Goal: Information Seeking & Learning: Understand process/instructions

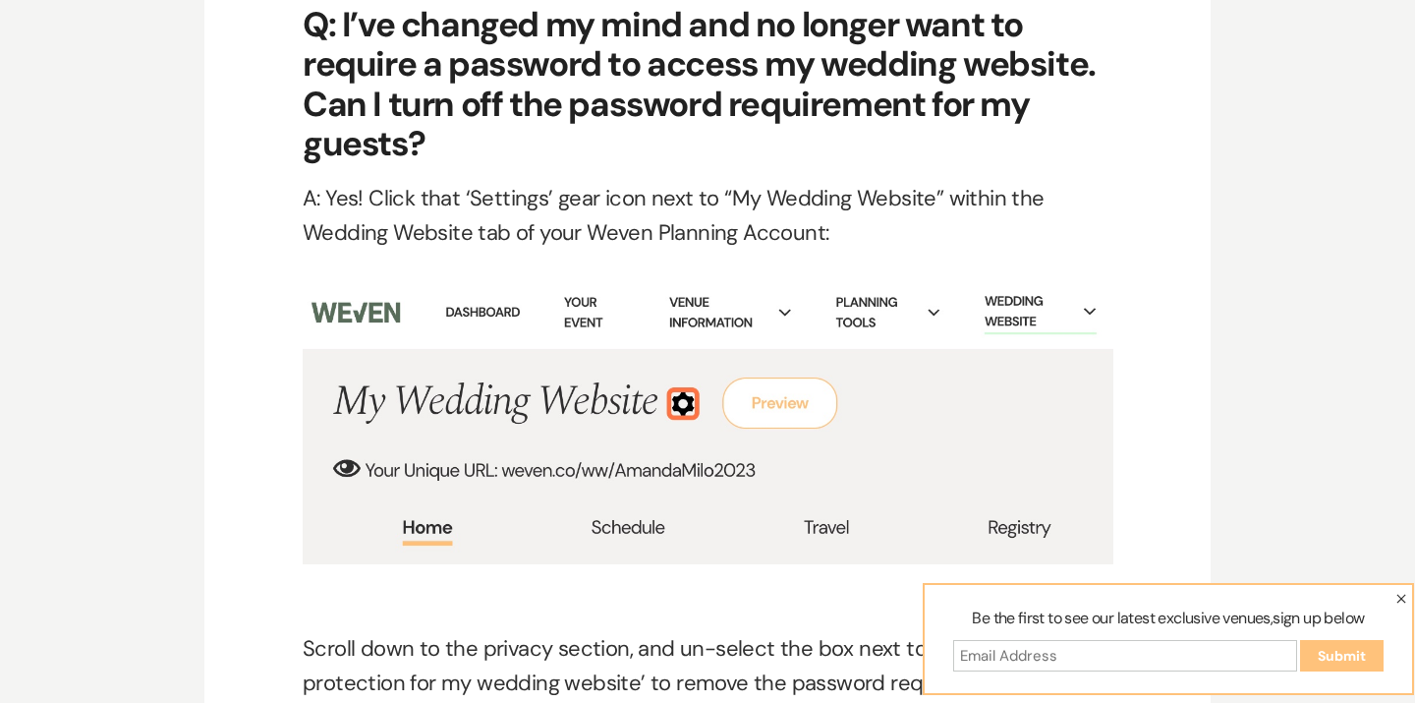
scroll to position [8608, 0]
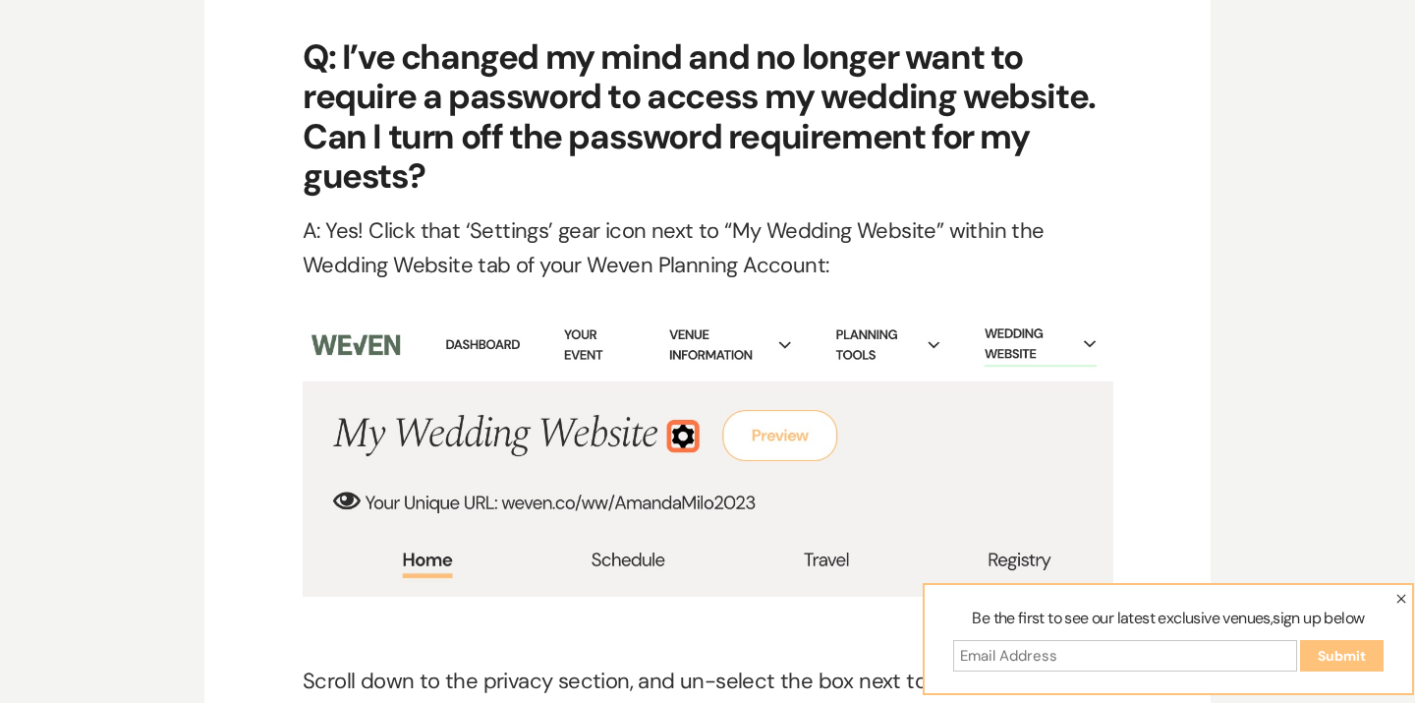
click at [1402, 602] on icon "button" at bounding box center [1401, 598] width 10 height 10
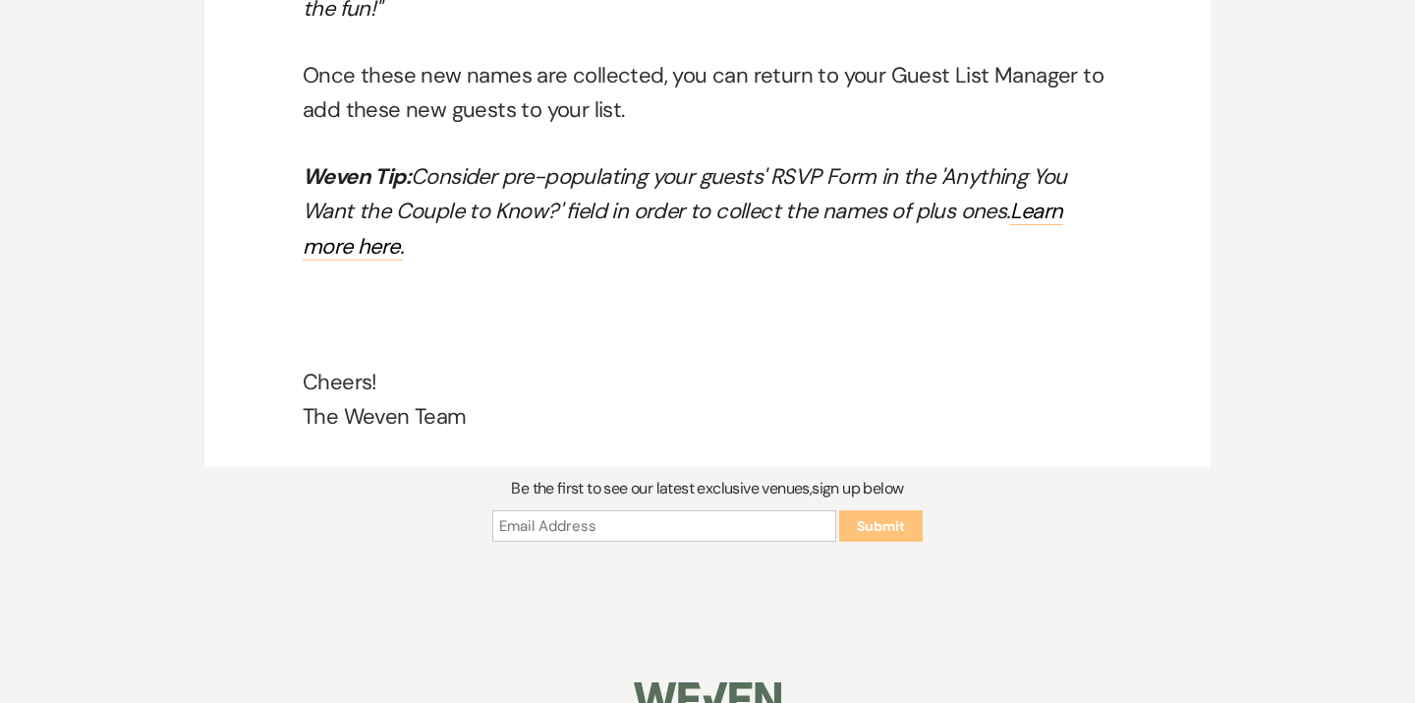
scroll to position [12249, 0]
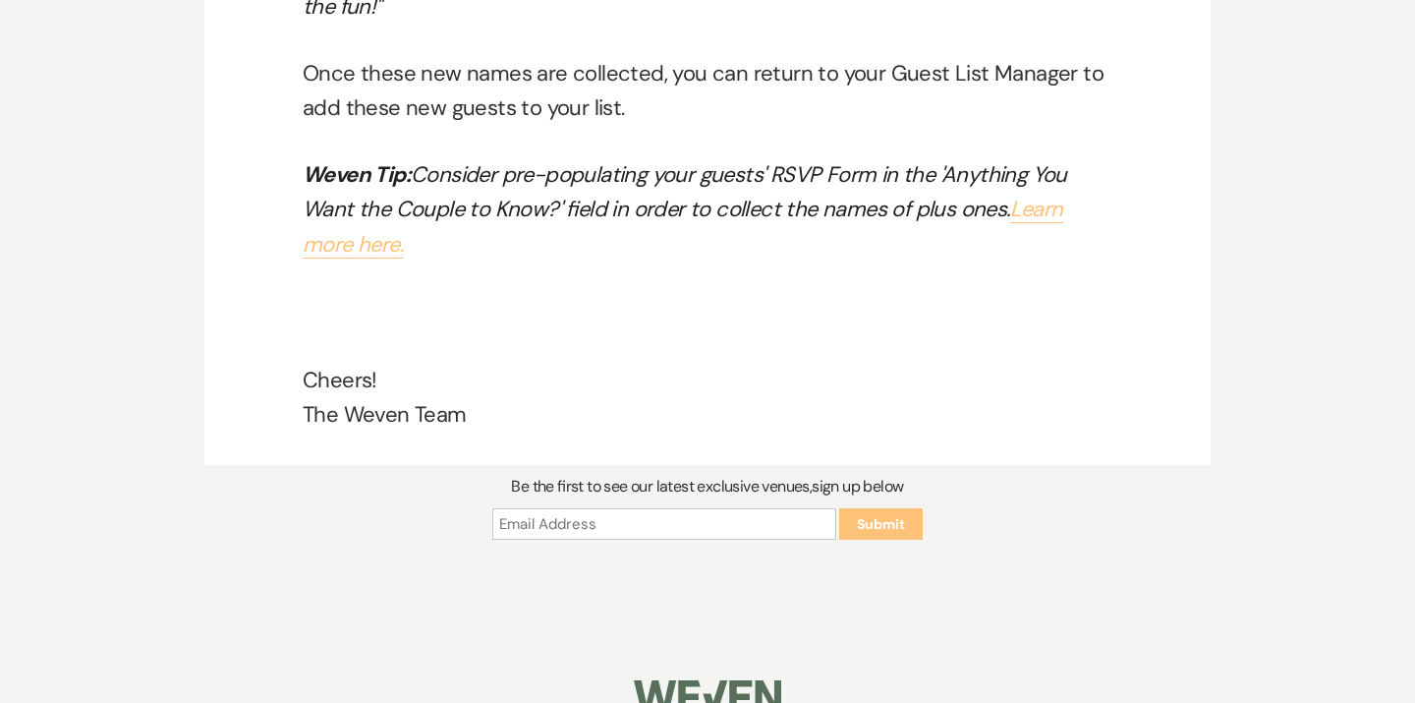
click at [1023, 195] on link "Learn more here." at bounding box center [683, 226] width 761 height 63
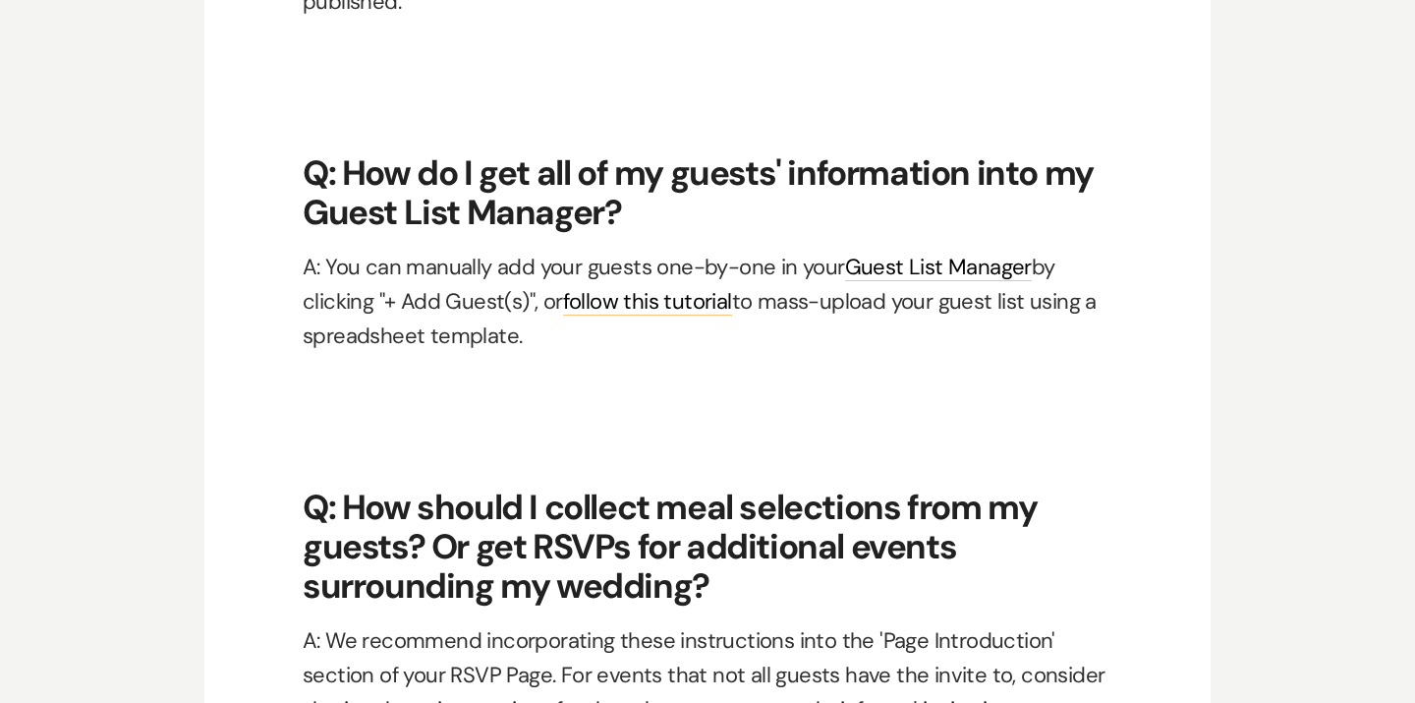
scroll to position [9890, 0]
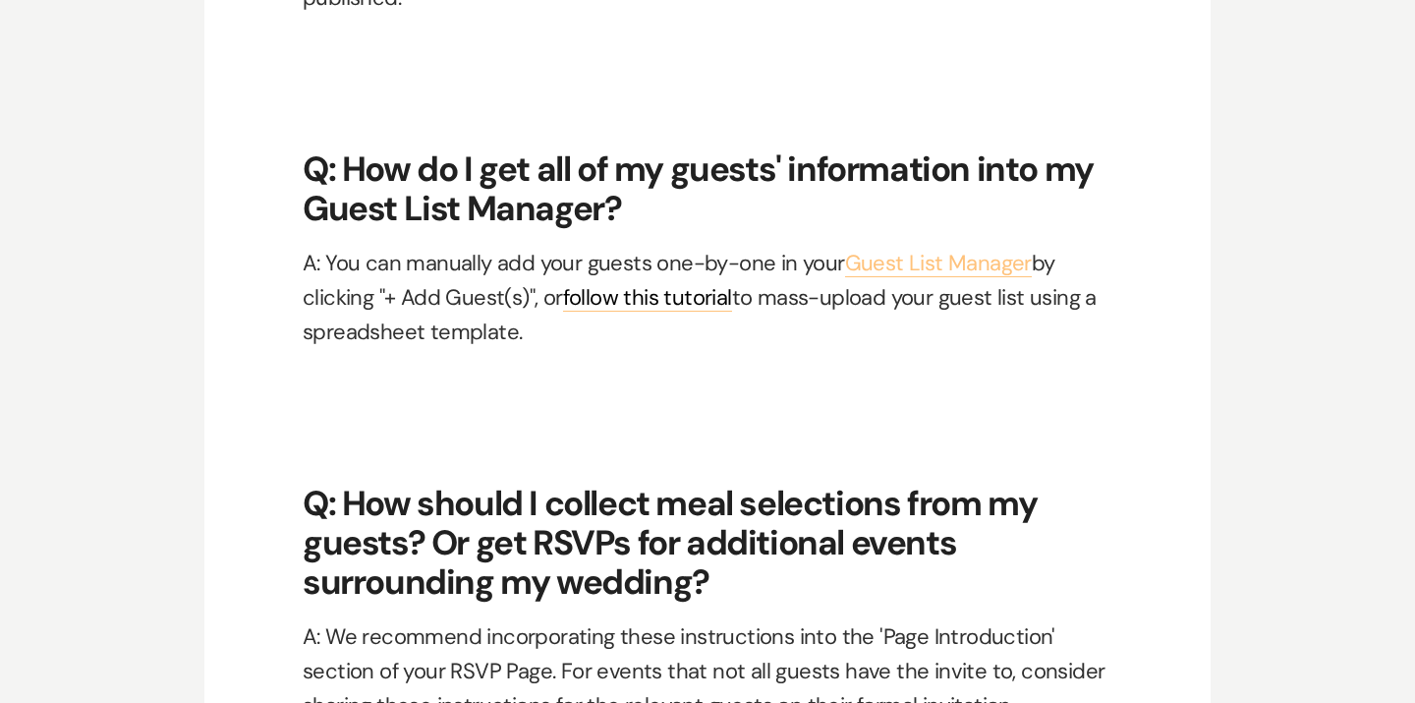
click at [899, 263] on link "Guest List Manager" at bounding box center [938, 263] width 187 height 28
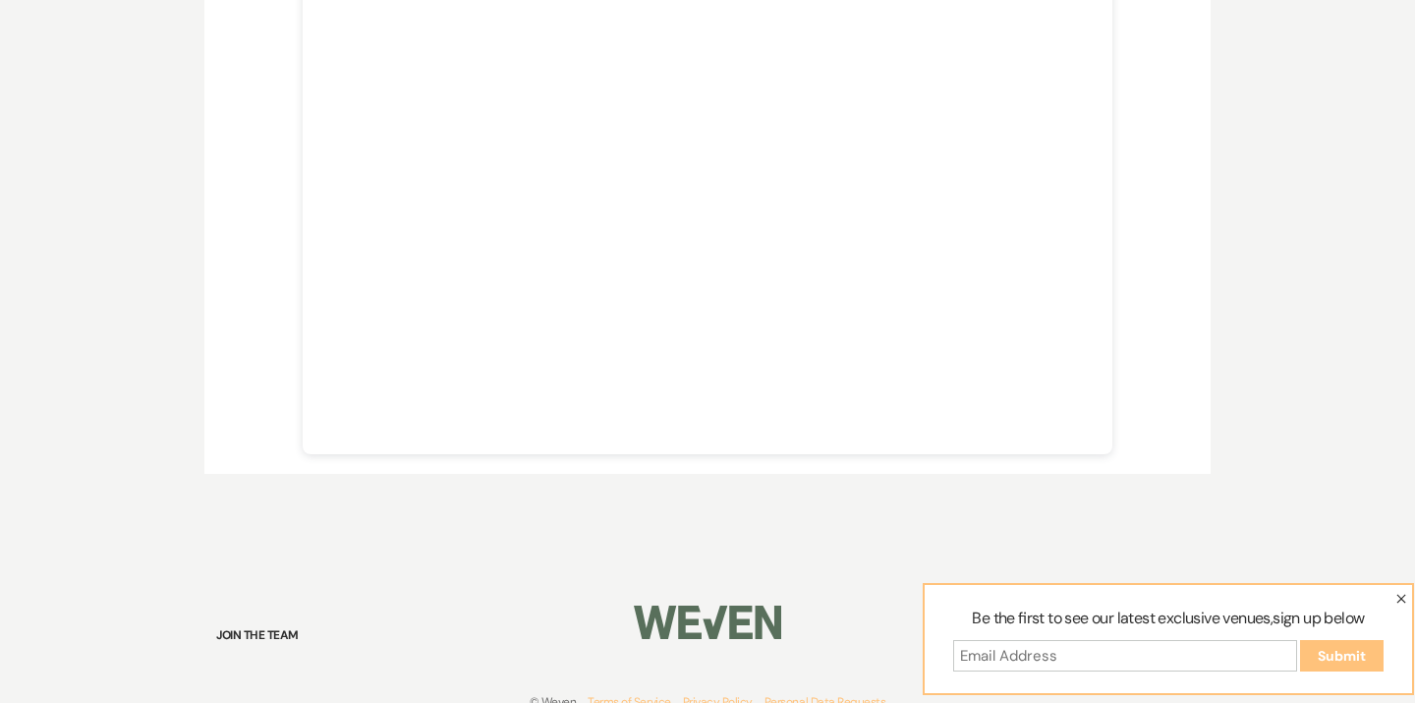
scroll to position [759, 0]
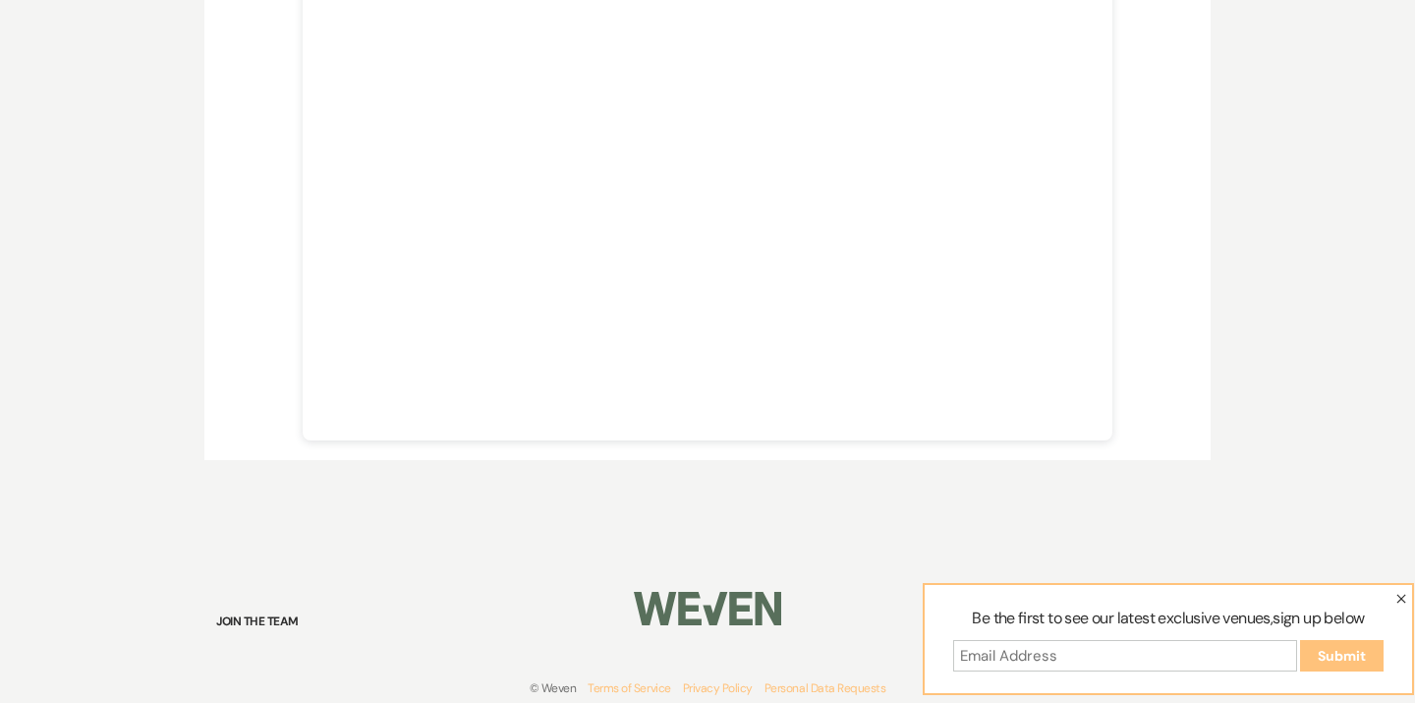
click at [1395, 593] on button "button" at bounding box center [1401, 598] width 22 height 26
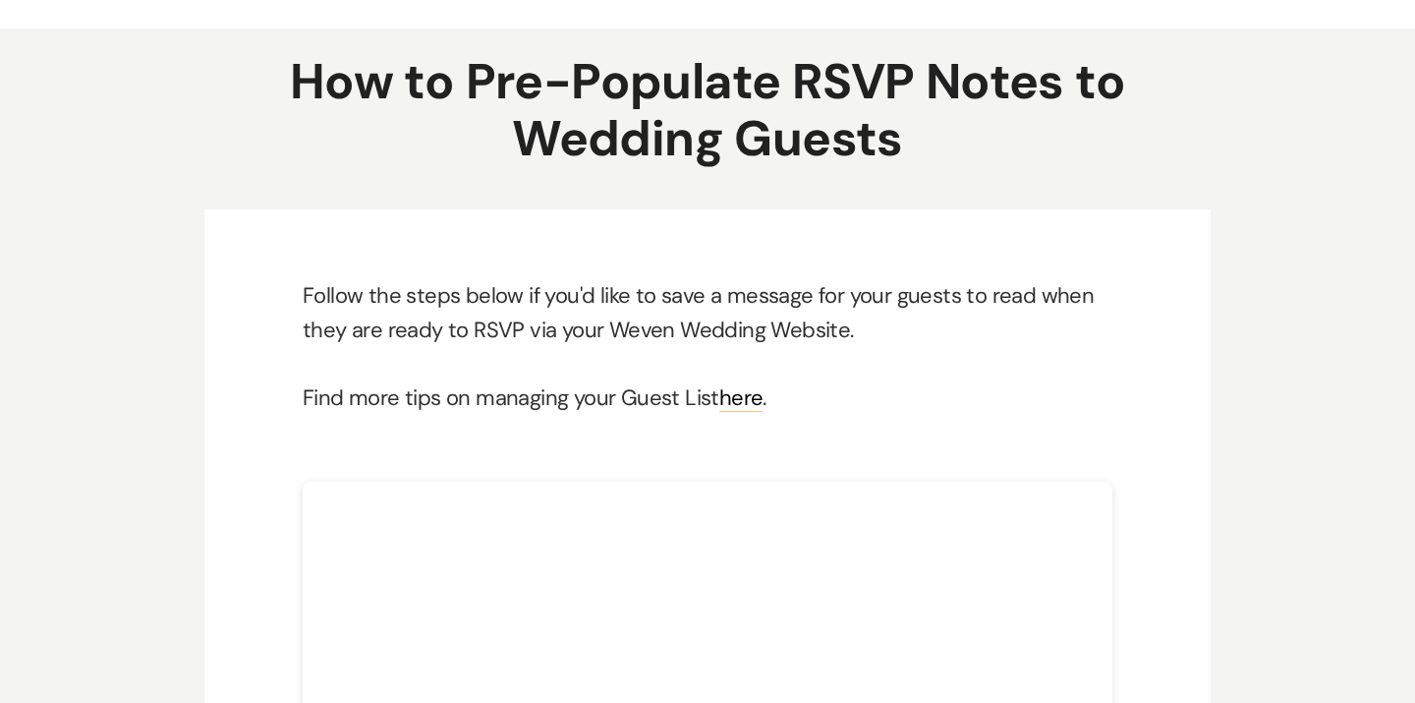
scroll to position [50, 0]
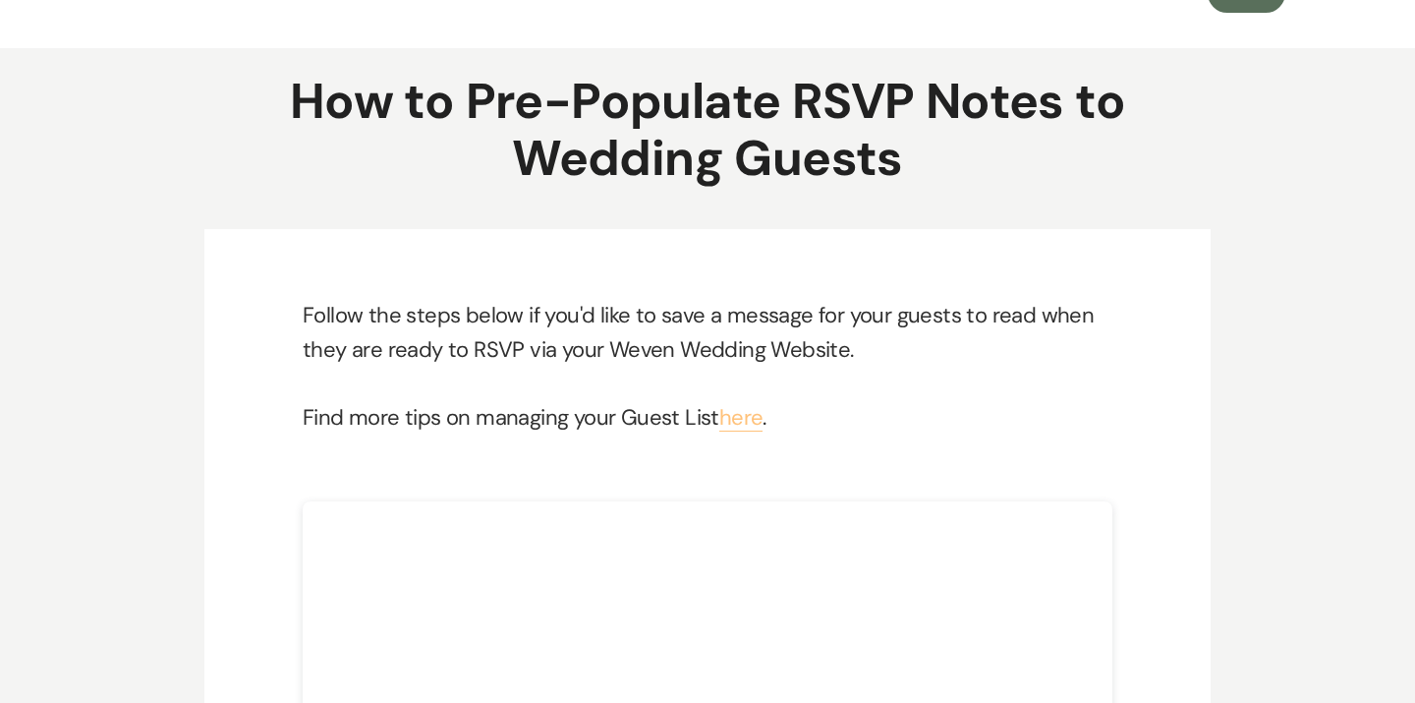
click at [722, 414] on link "here" at bounding box center [741, 417] width 44 height 28
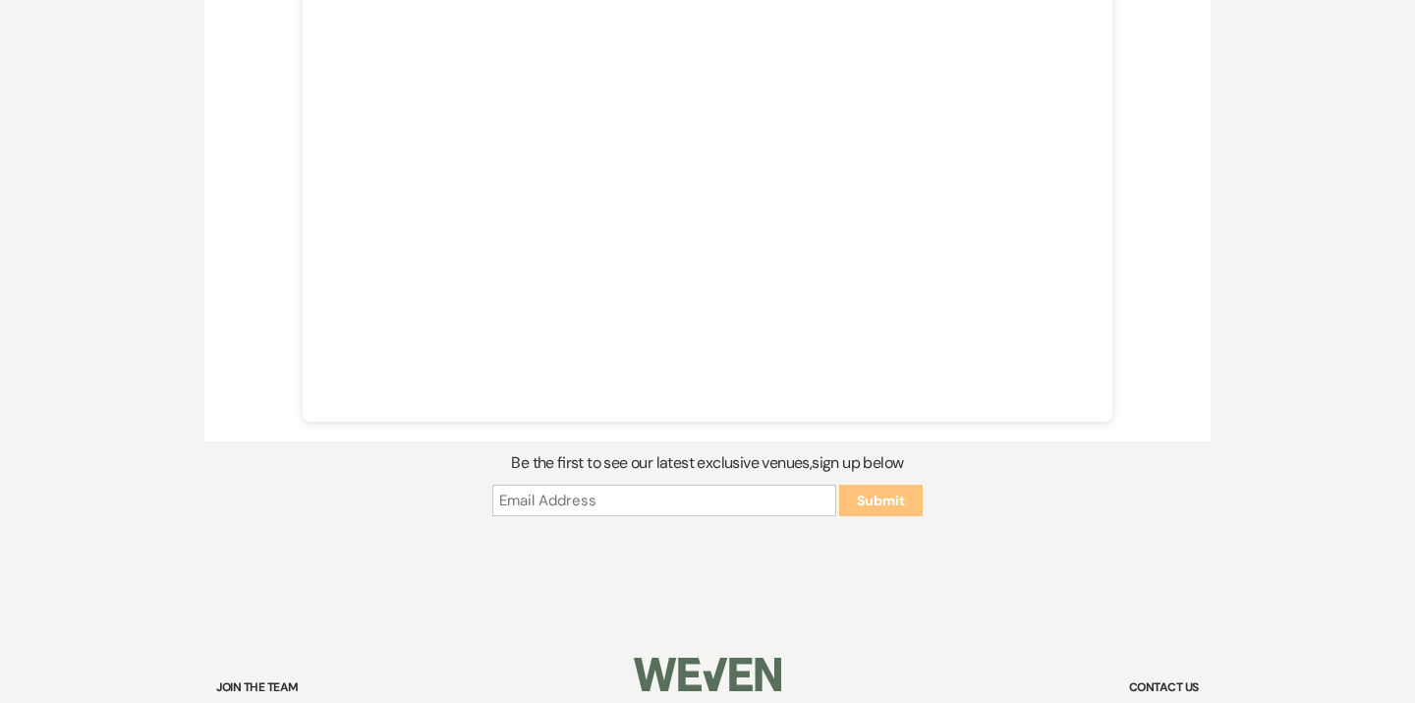
scroll to position [782, 0]
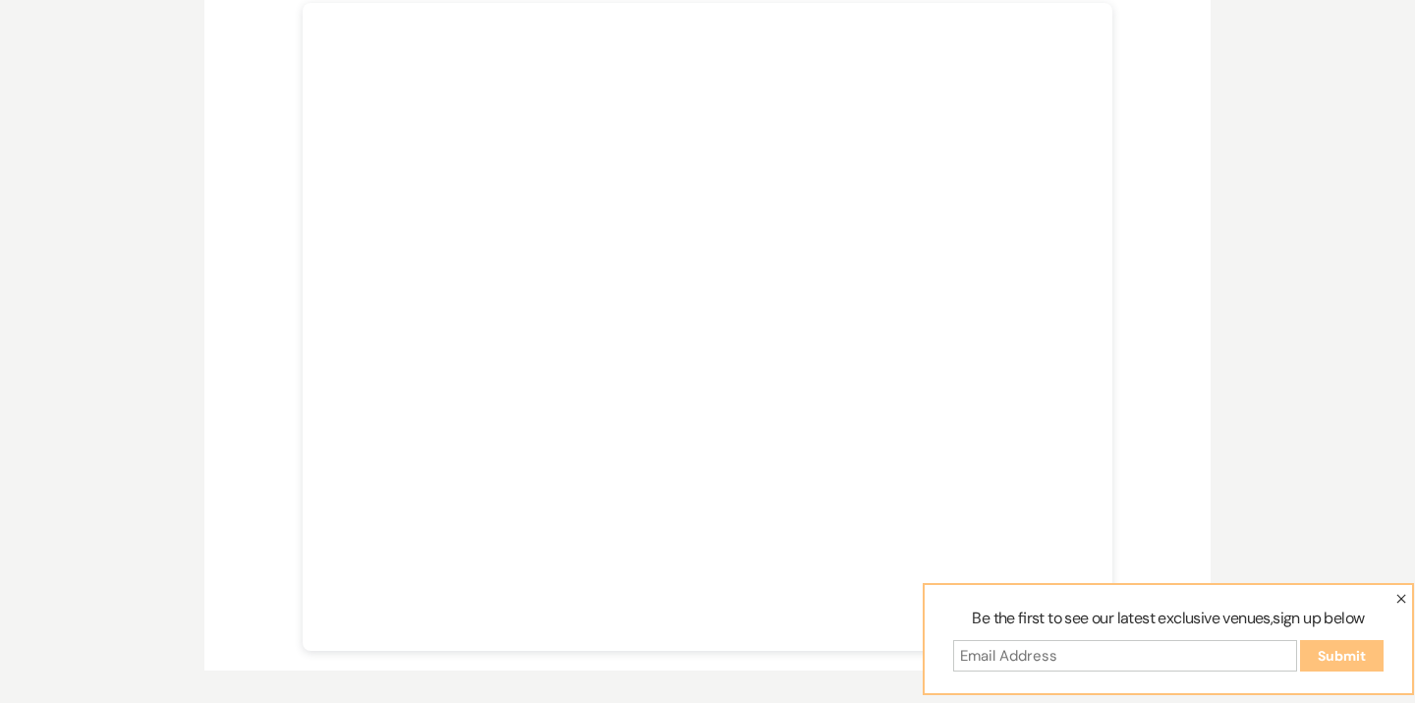
scroll to position [454, 0]
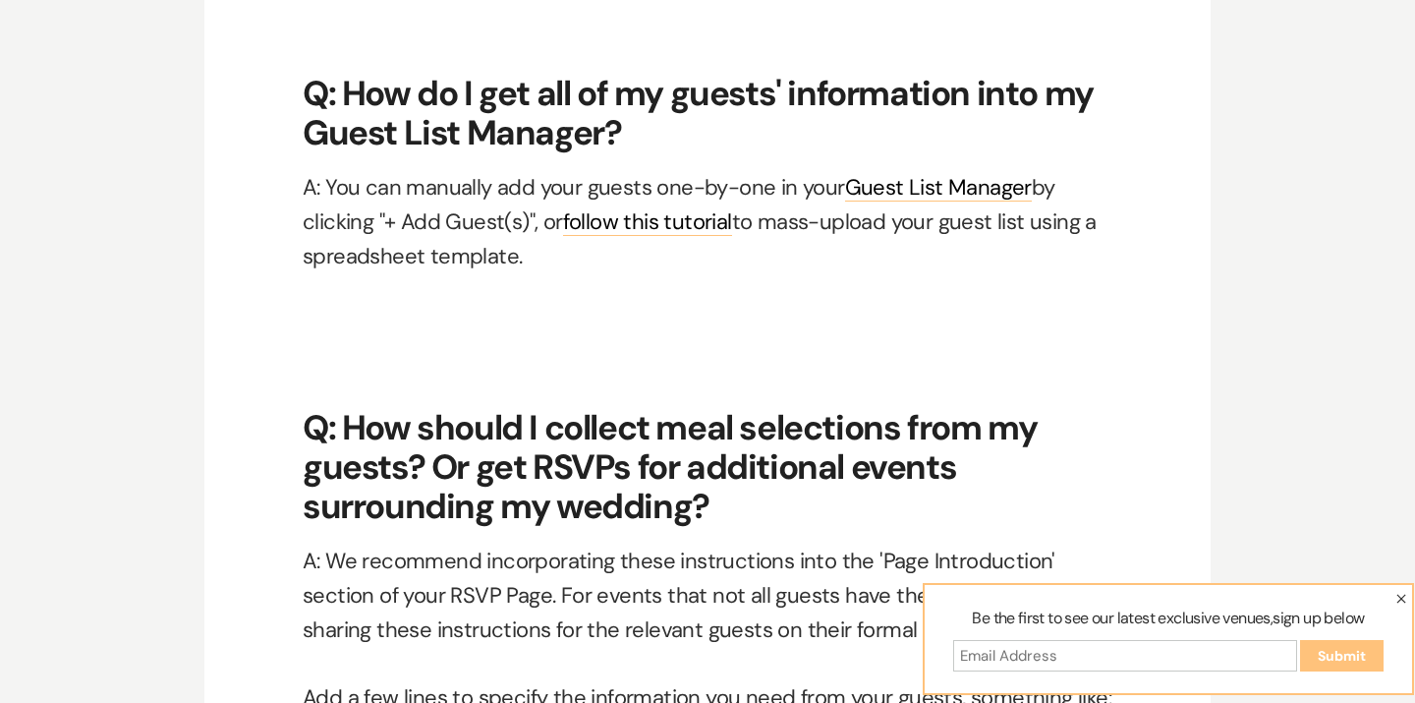
click at [1399, 592] on button "button" at bounding box center [1401, 598] width 22 height 26
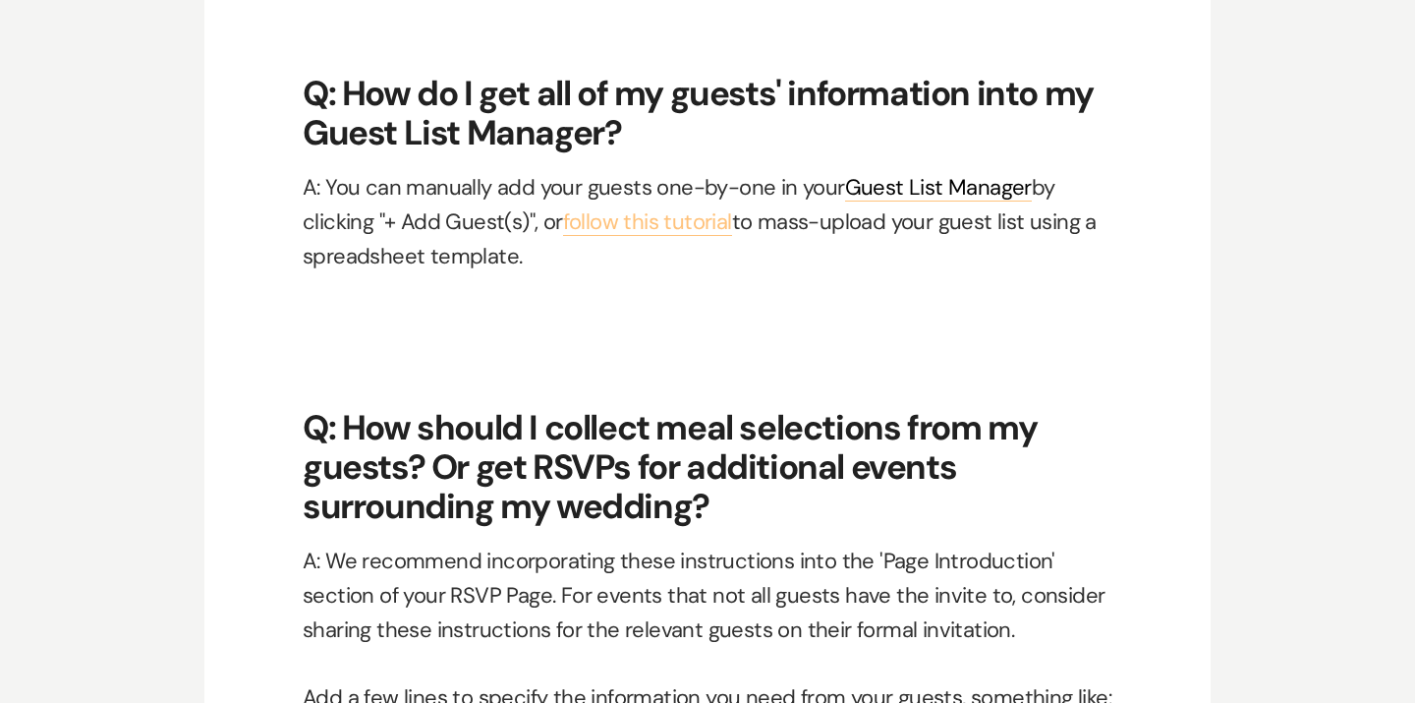
click at [685, 218] on link "follow this tutorial" at bounding box center [647, 221] width 169 height 28
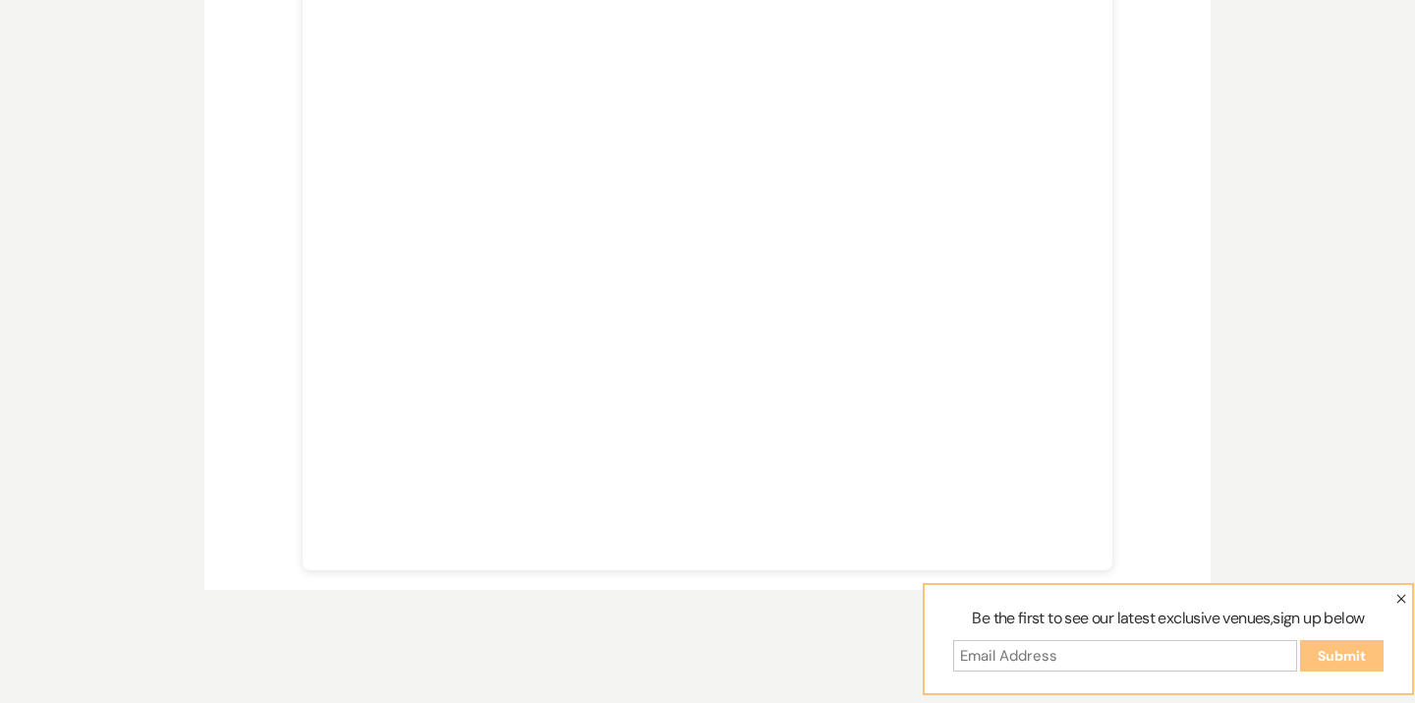
scroll to position [703, 0]
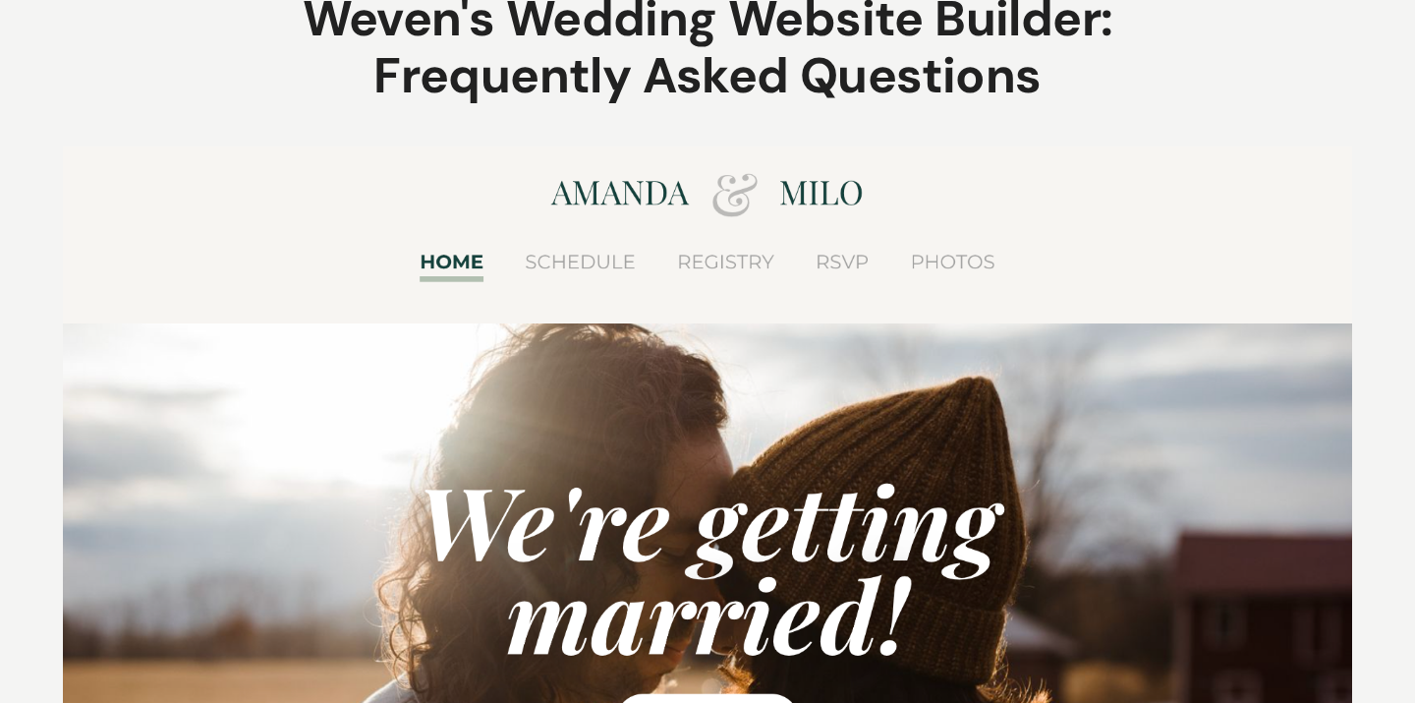
scroll to position [141, 0]
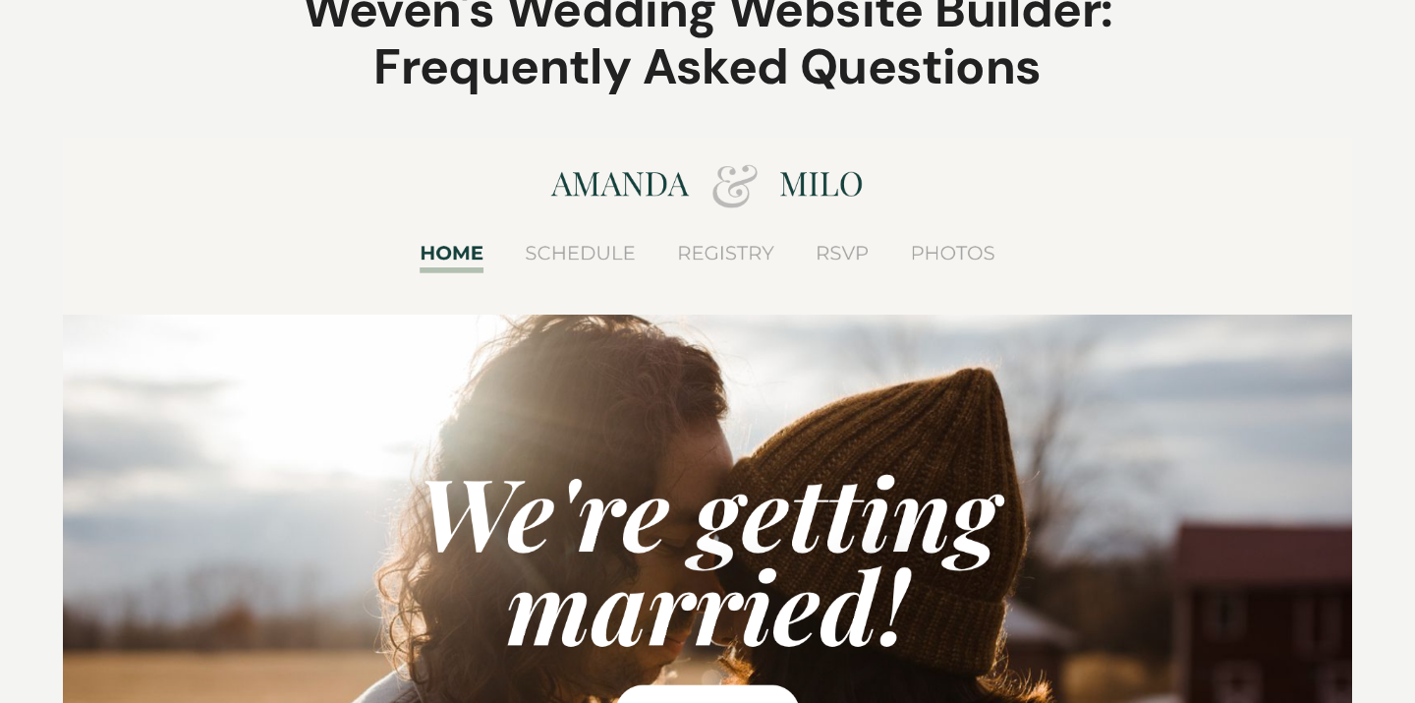
click at [592, 254] on figure at bounding box center [707, 531] width 1289 height 786
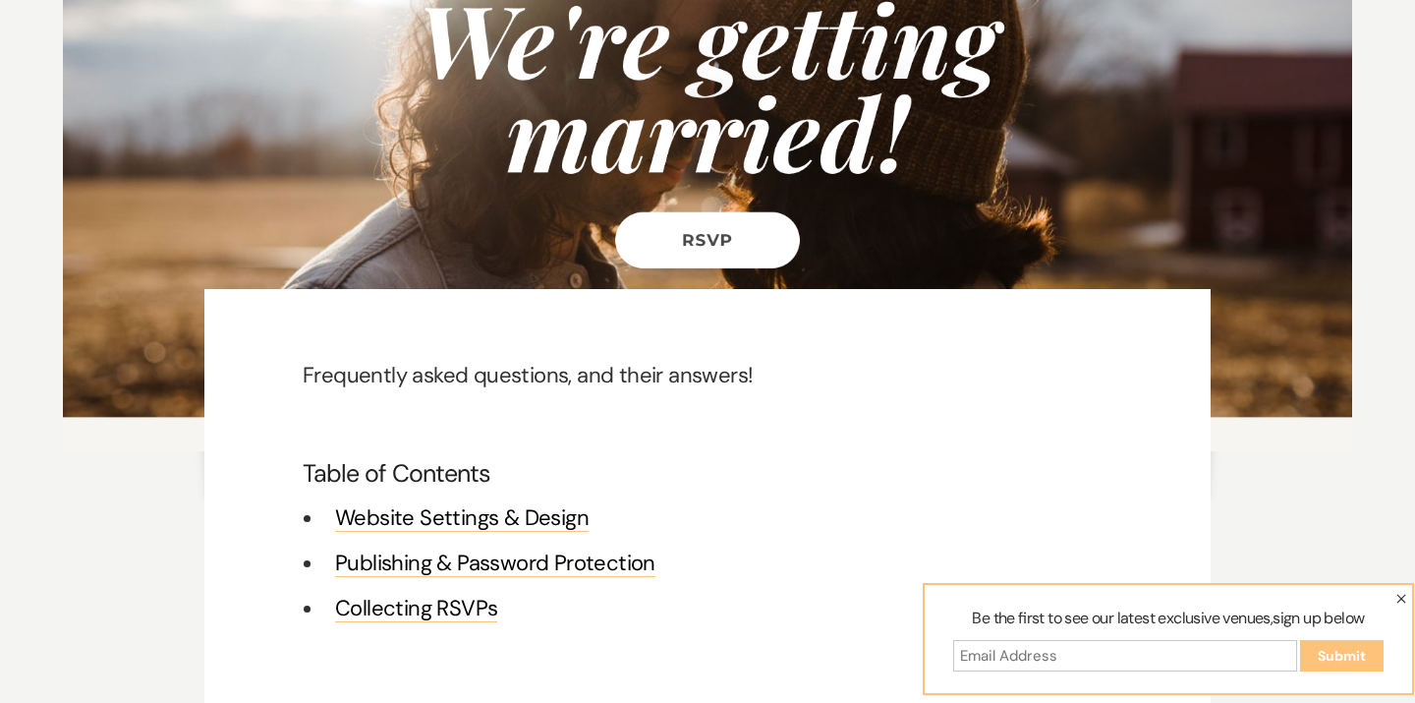
scroll to position [617, 0]
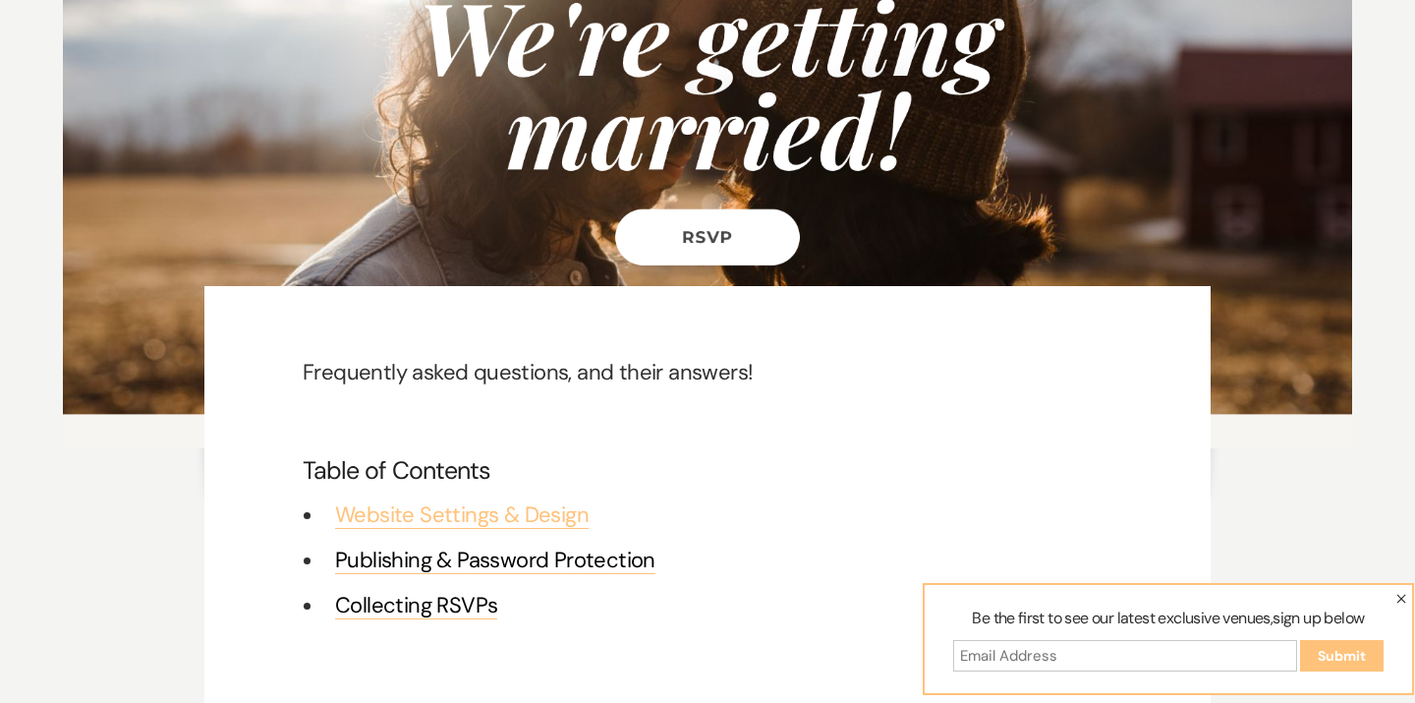
click at [551, 517] on link "Website Settings & Design" at bounding box center [462, 514] width 254 height 28
